Goal: Task Accomplishment & Management: Use online tool/utility

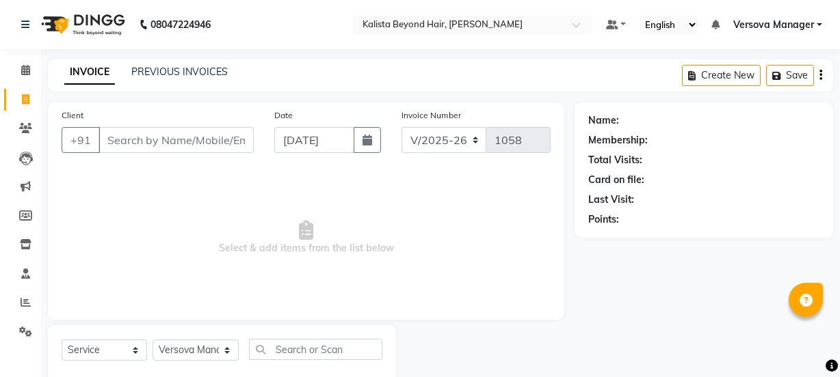
select select "6352"
select select "service"
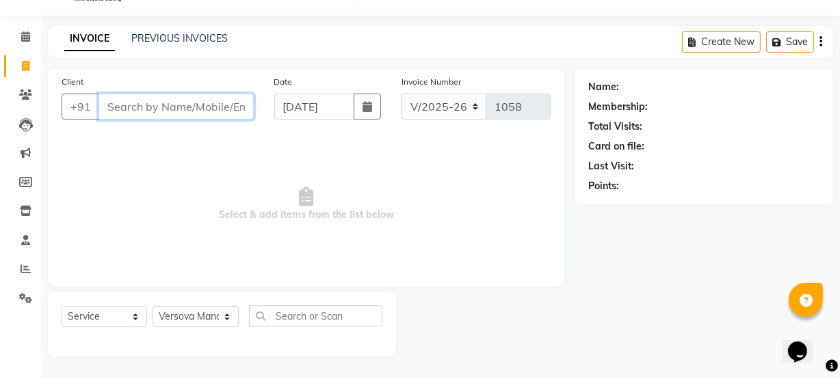
scroll to position [34, 0]
click at [169, 110] on input "Client" at bounding box center [175, 107] width 155 height 26
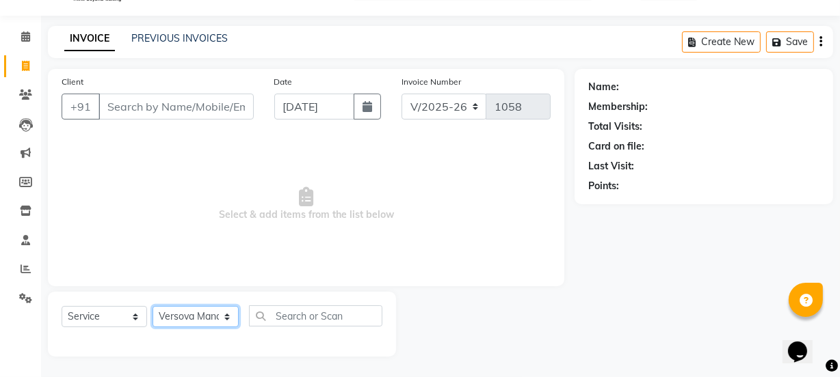
click at [219, 315] on select "Select Stylist ADMIN Avesh [PERSON_NAME] [PERSON_NAME] dipika [PERSON_NAME] [PE…" at bounding box center [195, 316] width 86 height 21
select select "59568"
click at [152, 306] on select "Select Stylist ADMIN Avesh [PERSON_NAME] [PERSON_NAME] dipika [PERSON_NAME] [PE…" at bounding box center [195, 316] width 86 height 21
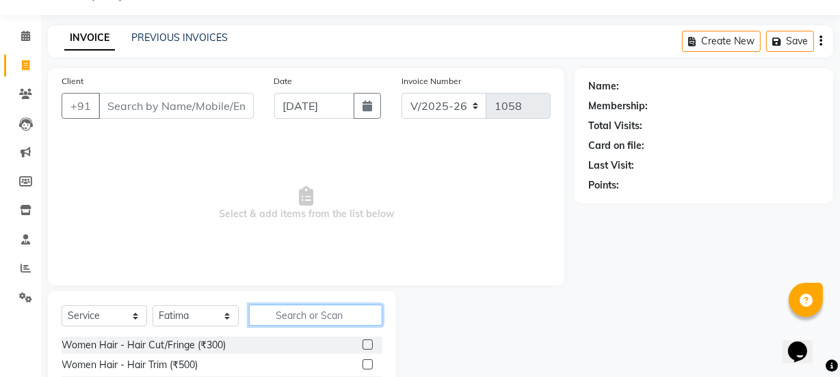
click at [305, 316] on input "text" at bounding box center [315, 315] width 133 height 21
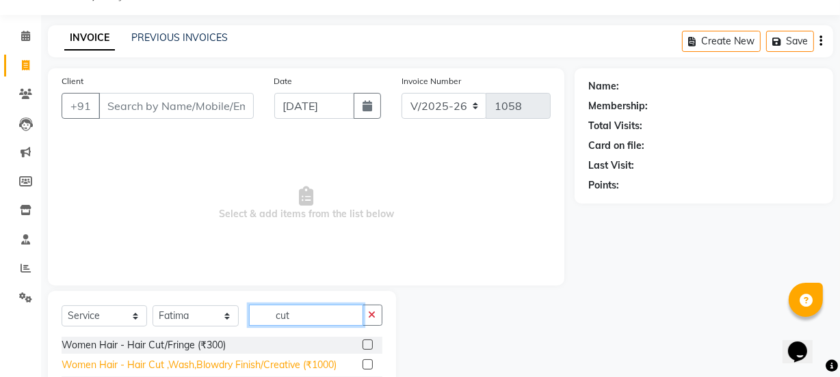
type input "cut"
click at [334, 367] on div "Women Hair - Hair Cut ,Wash,Blowdry Finish/Creative (₹1000)" at bounding box center [199, 365] width 275 height 14
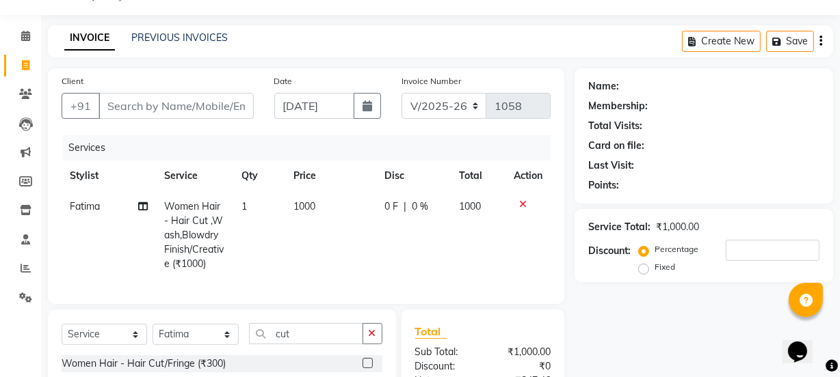
checkbox input "false"
click at [307, 204] on span "1000" at bounding box center [304, 206] width 22 height 12
select select "59568"
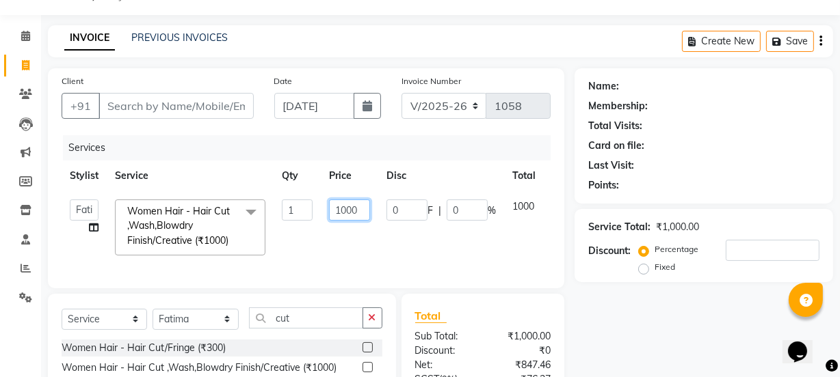
drag, startPoint x: 358, startPoint y: 211, endPoint x: 320, endPoint y: 204, distance: 38.8
click at [321, 204] on td "1000" at bounding box center [349, 227] width 57 height 72
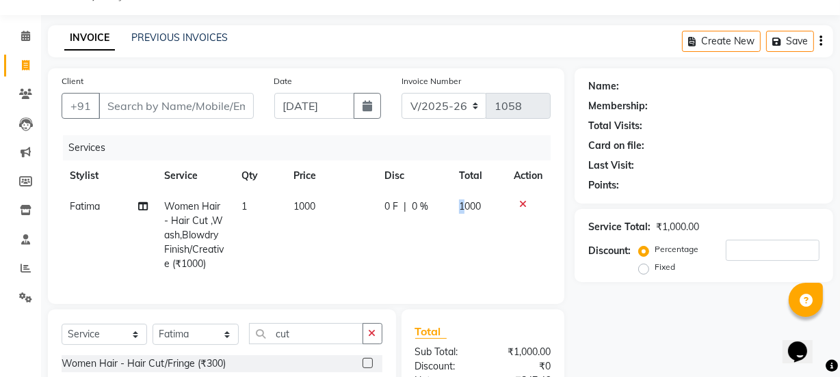
drag, startPoint x: 462, startPoint y: 214, endPoint x: 447, endPoint y: 209, distance: 16.0
click at [423, 207] on span "0 %" at bounding box center [420, 207] width 16 height 14
select select "59568"
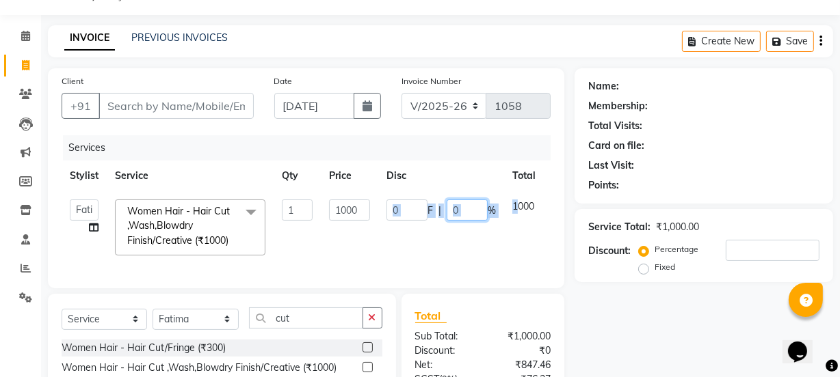
click at [462, 208] on input "0" at bounding box center [467, 210] width 41 height 21
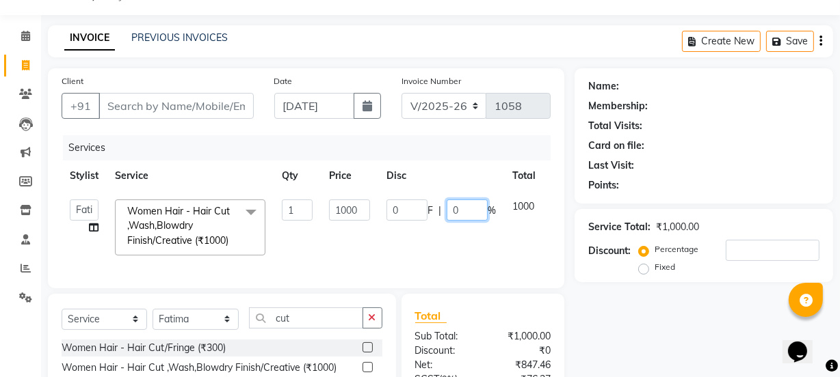
click at [462, 208] on input "0" at bounding box center [467, 210] width 41 height 21
type input "20"
click at [463, 234] on tr "ADMIN Avesh [PERSON_NAME] DIKSHU [PERSON_NAME] dipika [PERSON_NAME] Pratibha [P…" at bounding box center [325, 227] width 527 height 72
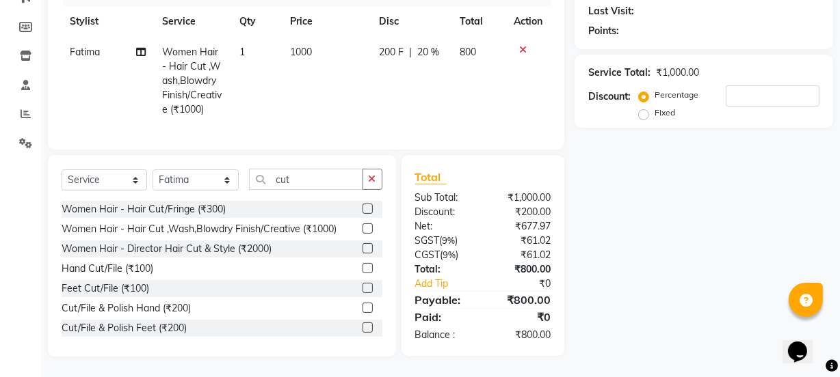
scroll to position [12, 0]
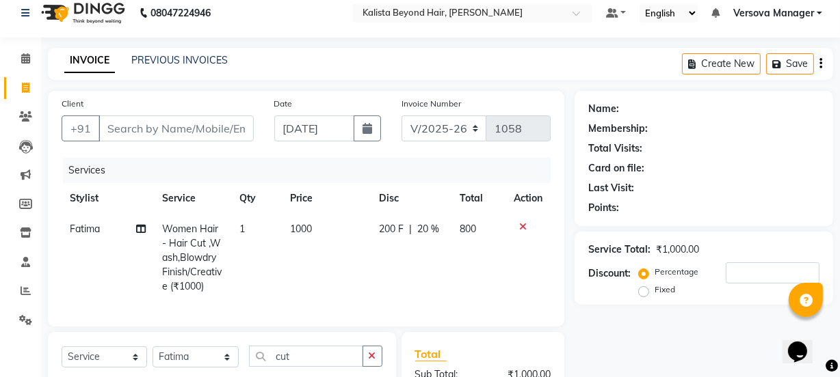
click at [430, 232] on span "20 %" at bounding box center [428, 229] width 22 height 14
select select "59568"
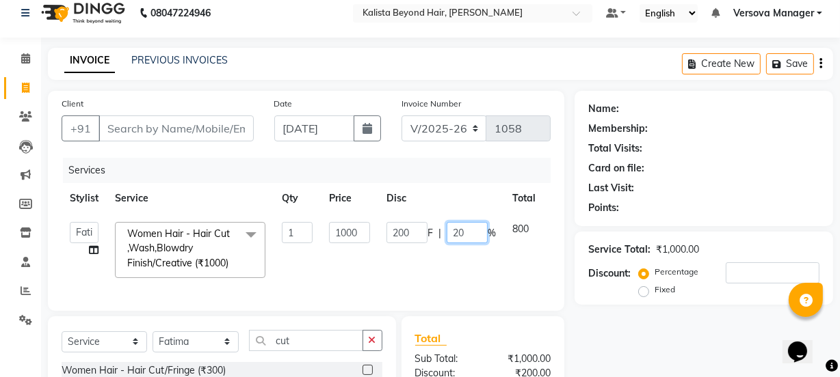
drag, startPoint x: 467, startPoint y: 233, endPoint x: 447, endPoint y: 230, distance: 20.0
click at [447, 230] on input "20" at bounding box center [467, 232] width 41 height 21
type input "0"
click at [475, 265] on tr "ADMIN Avesh [PERSON_NAME] DIKSHU [PERSON_NAME] dipika [PERSON_NAME] Pratibha [P…" at bounding box center [325, 250] width 527 height 72
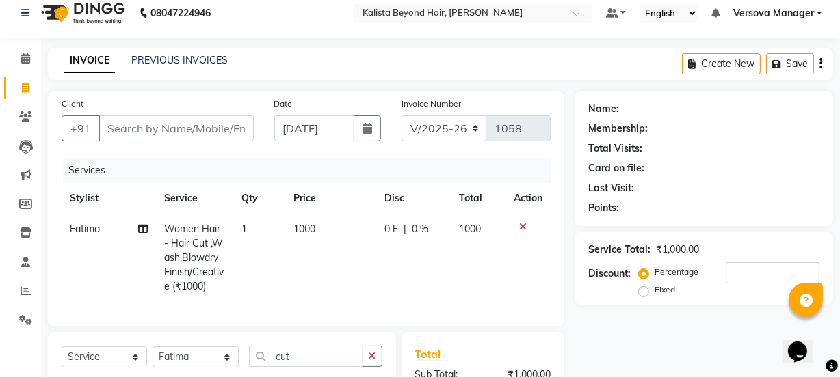
click at [300, 229] on span "1000" at bounding box center [304, 229] width 22 height 12
select select "59568"
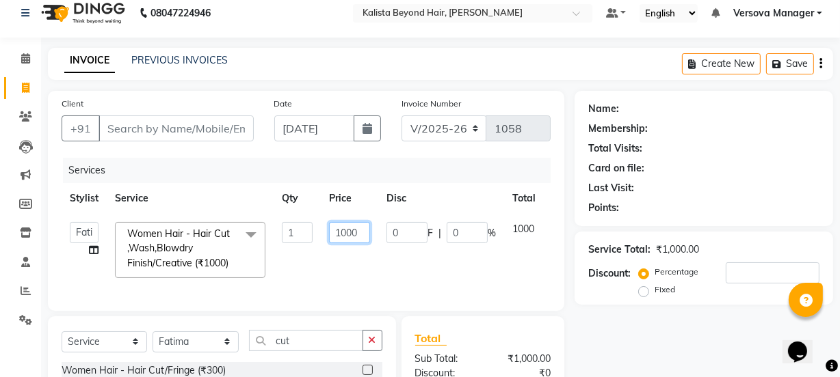
drag, startPoint x: 362, startPoint y: 233, endPoint x: 307, endPoint y: 225, distance: 55.3
click at [307, 225] on tr "ADMIN Avesh [PERSON_NAME] DIKSHU [PERSON_NAME] dipika [PERSON_NAME] Pratibha [P…" at bounding box center [325, 250] width 527 height 72
type input "850"
click at [354, 287] on div "Services Stylist Service Qty Price Disc Total Action ADMIN Avesh [PERSON_NAME] …" at bounding box center [306, 227] width 489 height 139
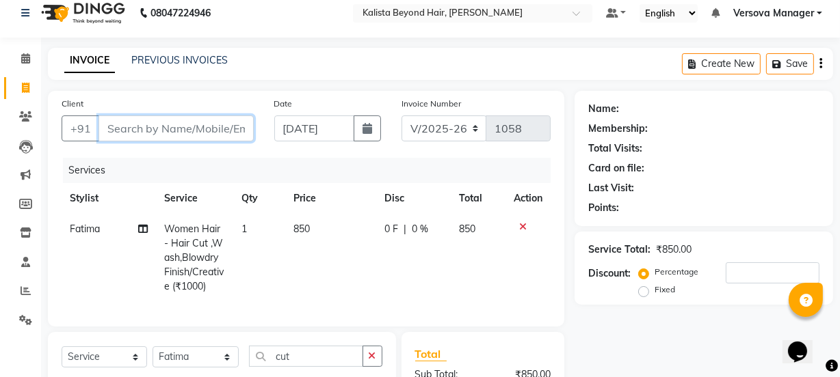
click at [166, 133] on input "Client" at bounding box center [175, 129] width 155 height 26
type input "7"
type input "0"
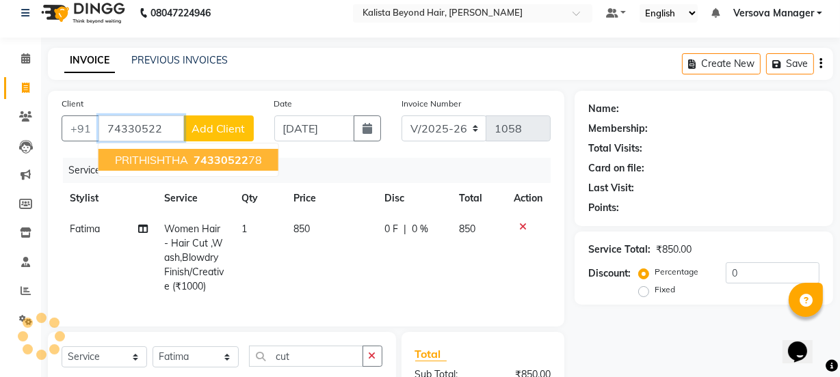
click at [197, 161] on span "74330522" at bounding box center [221, 160] width 55 height 14
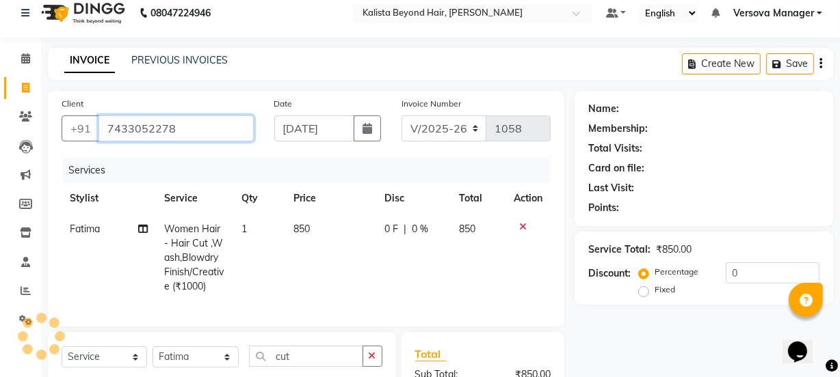
type input "7433052278"
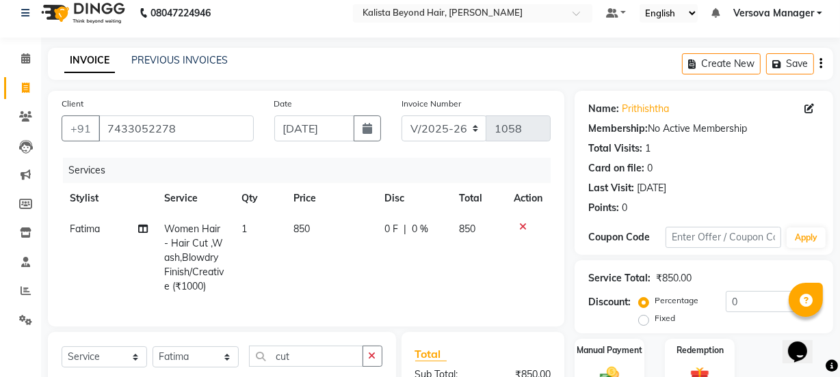
scroll to position [198, 0]
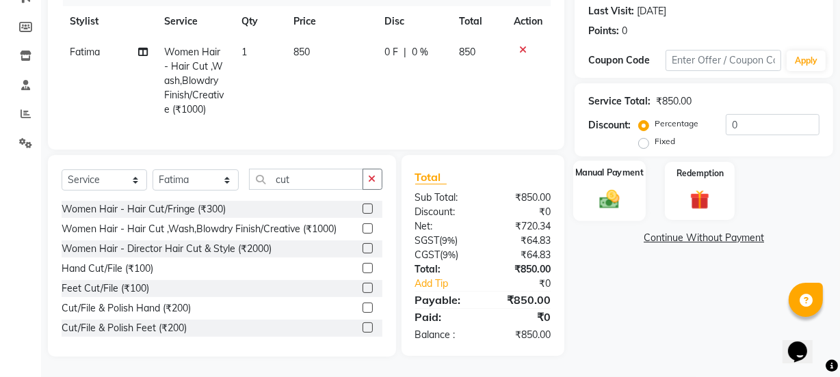
click at [589, 175] on div "Manual Payment" at bounding box center [609, 191] width 72 height 61
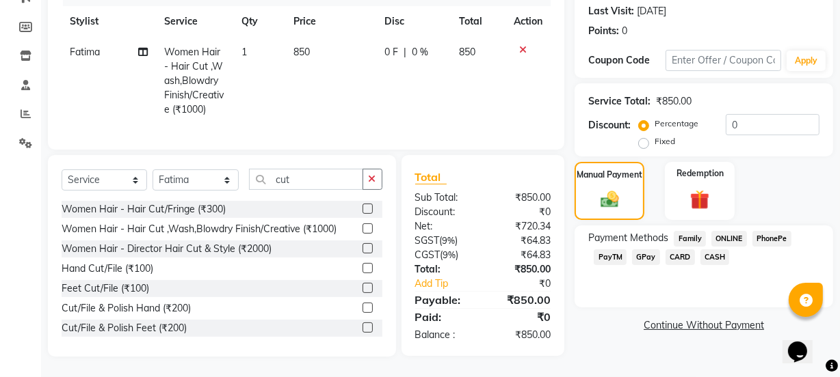
click at [671, 250] on span "CARD" at bounding box center [679, 258] width 29 height 16
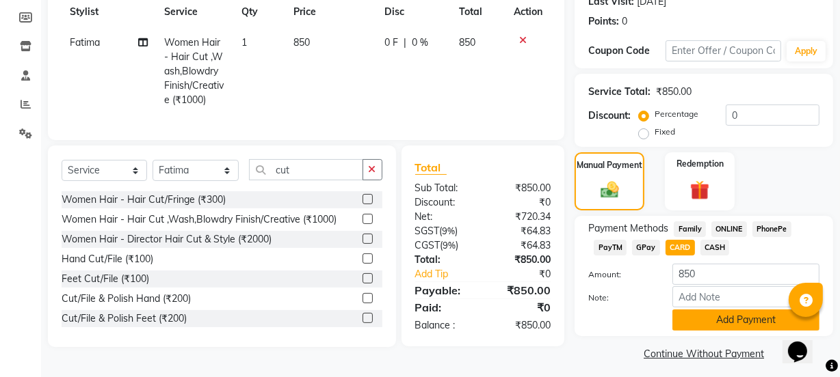
click at [708, 317] on button "Add Payment" at bounding box center [745, 320] width 147 height 21
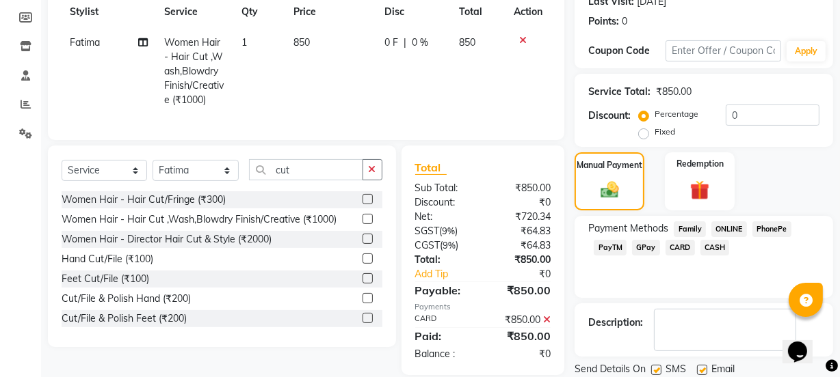
scroll to position [244, 0]
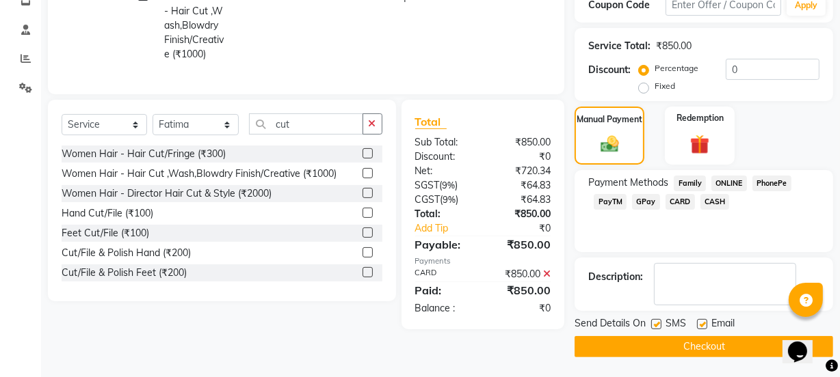
click at [656, 322] on label at bounding box center [656, 324] width 10 height 10
click at [656, 322] on input "checkbox" at bounding box center [655, 325] width 9 height 9
checkbox input "false"
click at [655, 344] on button "Checkout" at bounding box center [703, 346] width 258 height 21
